Goal: Transaction & Acquisition: Obtain resource

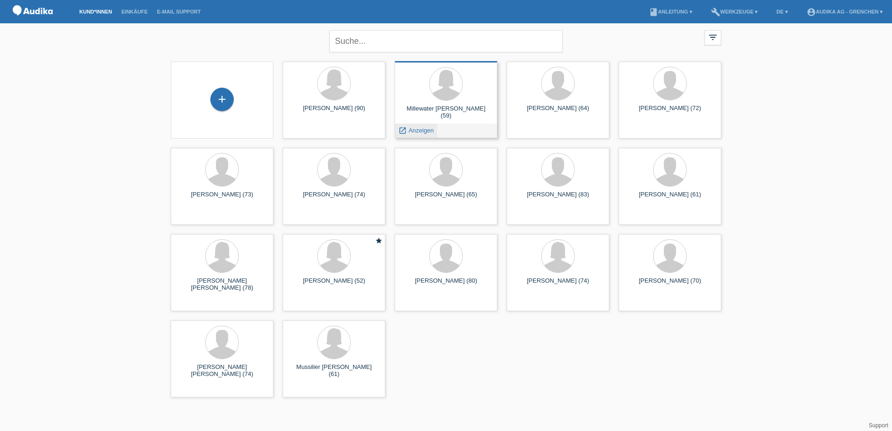
click at [419, 129] on span "Anzeigen" at bounding box center [421, 130] width 25 height 7
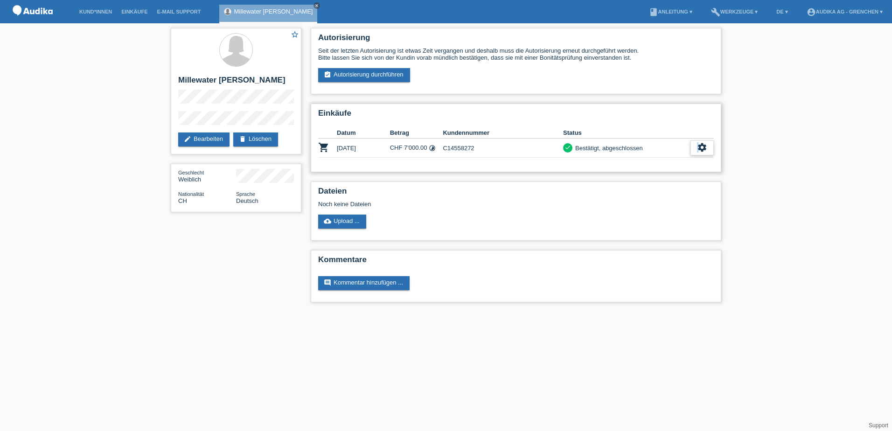
click at [699, 145] on icon "settings" at bounding box center [702, 147] width 10 height 10
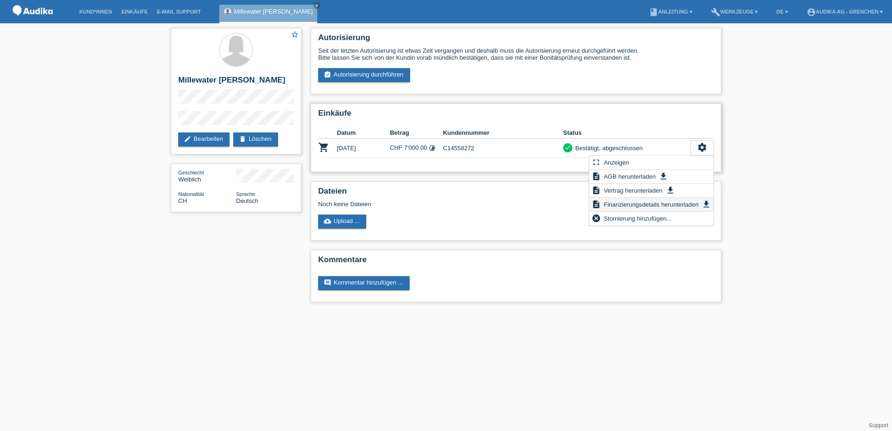
drag, startPoint x: 699, startPoint y: 145, endPoint x: 668, endPoint y: 205, distance: 67.0
click at [668, 205] on span "Finanzierungsdetails herunterladen" at bounding box center [652, 204] width 98 height 11
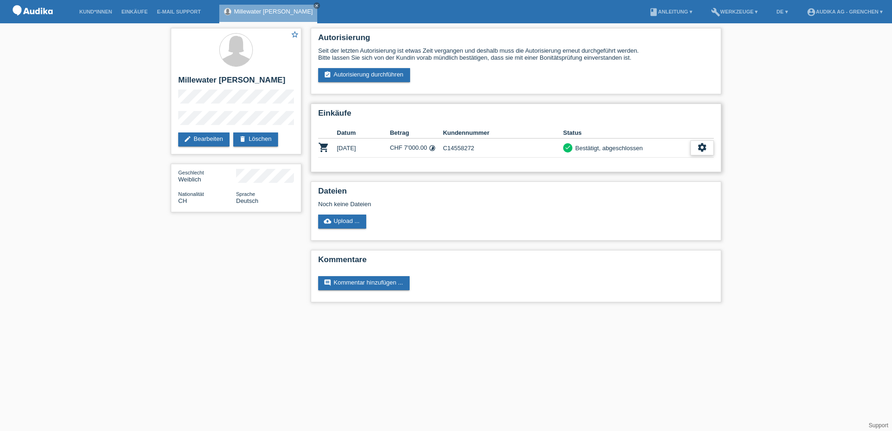
click at [711, 148] on div "settings" at bounding box center [702, 148] width 23 height 15
click at [699, 148] on icon "settings" at bounding box center [702, 147] width 10 height 10
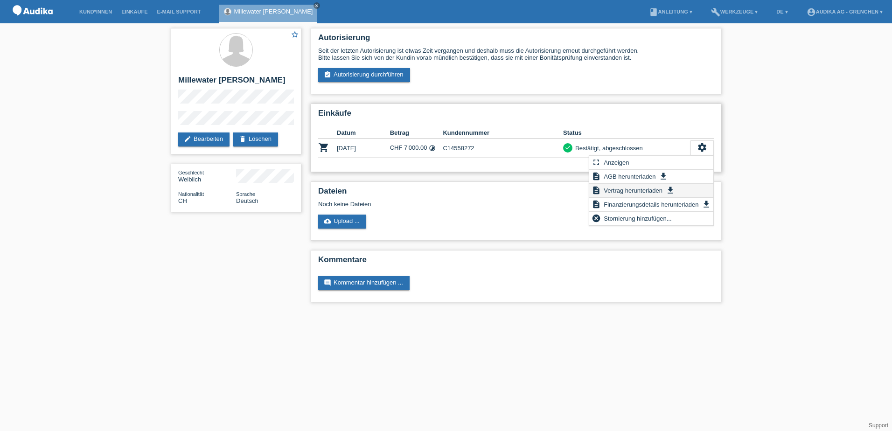
click at [669, 190] on icon "get_app" at bounding box center [670, 190] width 9 height 9
